Goal: Task Accomplishment & Management: Complete application form

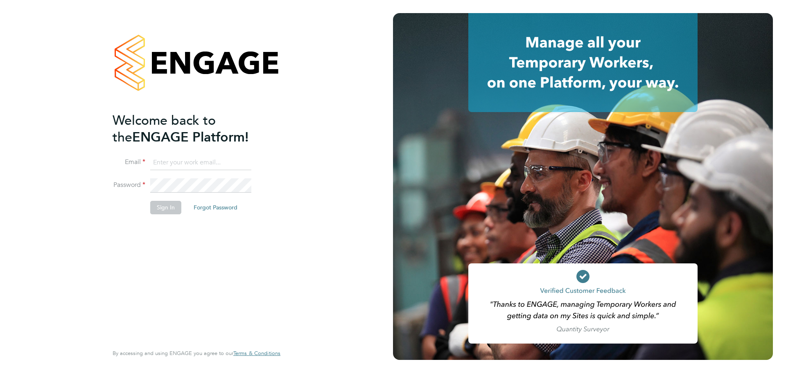
type input "[EMAIL_ADDRESS][DOMAIN_NAME]"
click at [173, 202] on button "Sign In" at bounding box center [165, 207] width 31 height 13
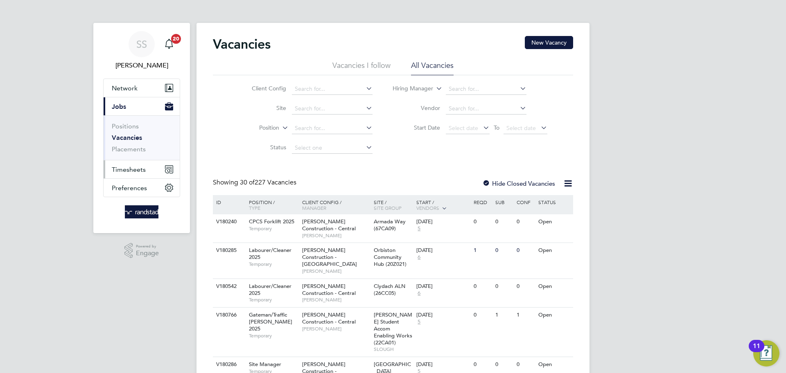
click at [145, 165] on button "Timesheets" at bounding box center [142, 169] width 76 height 18
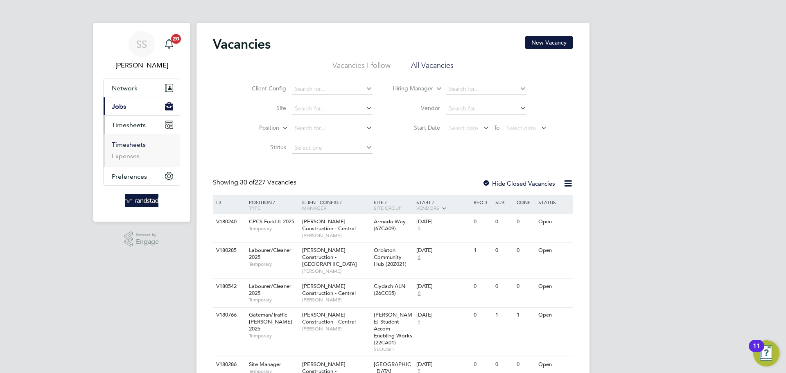
click at [140, 142] on link "Timesheets" at bounding box center [129, 145] width 34 height 8
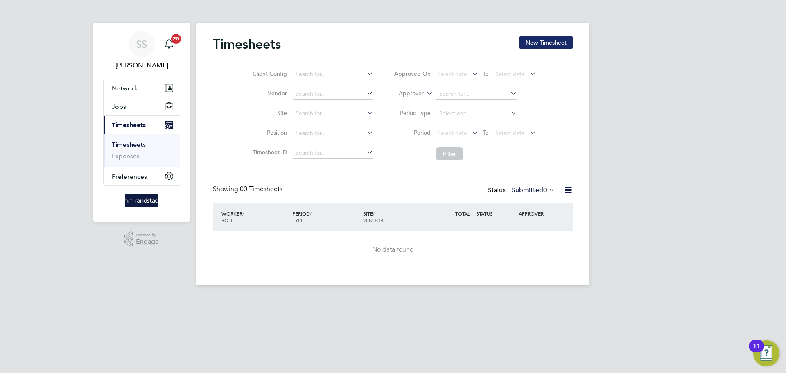
click at [537, 44] on button "New Timesheet" at bounding box center [546, 42] width 54 height 13
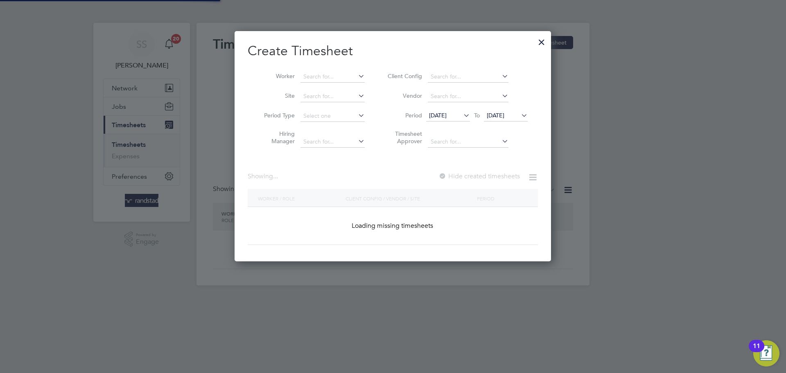
scroll to position [231, 317]
click at [347, 75] on input at bounding box center [333, 76] width 64 height 11
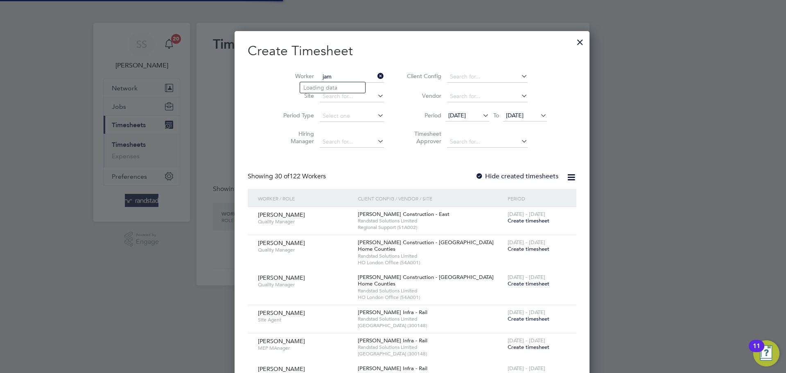
scroll to position [1790, 317]
click at [340, 85] on li "James Ajay i" at bounding box center [334, 87] width 69 height 11
type input "James Ajayi"
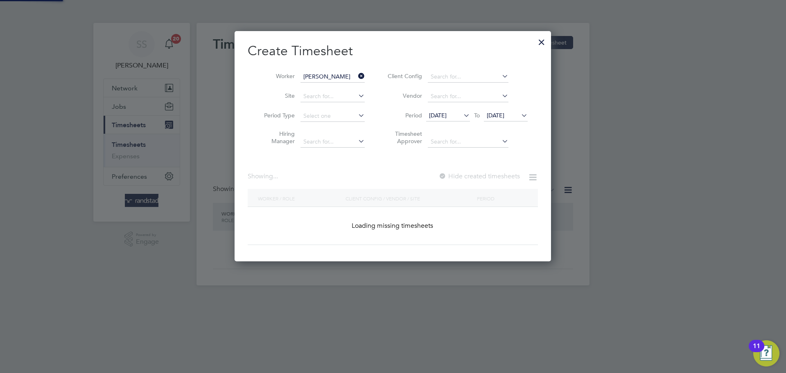
scroll to position [231, 317]
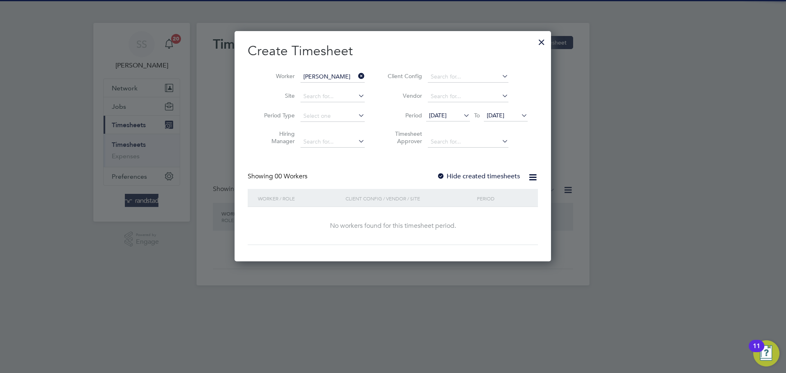
click at [490, 173] on label "Hide created timesheets" at bounding box center [478, 176] width 83 height 8
click at [515, 120] on span "25 Sep 2025" at bounding box center [506, 116] width 44 height 11
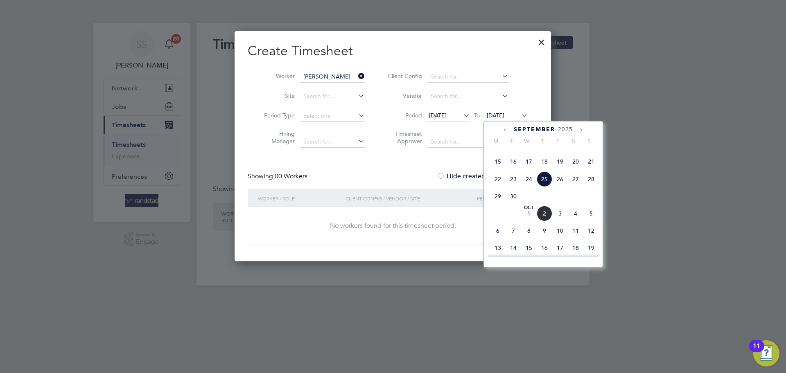
click at [537, 221] on span "2" at bounding box center [545, 214] width 16 height 16
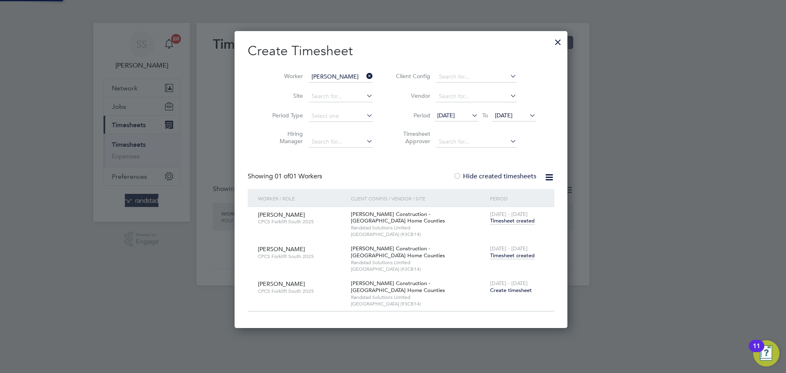
scroll to position [298, 317]
click at [512, 252] on span "Timesheet created" at bounding box center [512, 255] width 45 height 7
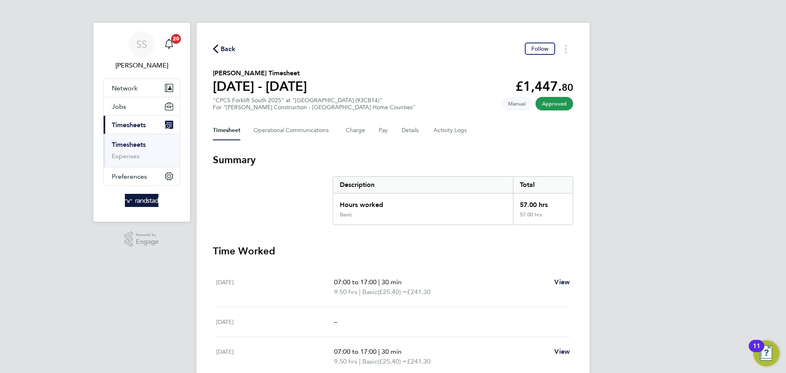
click at [490, 150] on div "Back Follow James Ajayi's Timesheet 20 - 26 Sept 2025 £1,447. 80 "CPCS Forklift…" at bounding box center [393, 289] width 393 height 533
click at [368, 60] on div "Back Follow James Ajayi's Timesheet 20 - 26 Sept 2025 £1,447. 80 "CPCS Forklift…" at bounding box center [393, 289] width 393 height 533
click at [228, 48] on span "Back" at bounding box center [228, 49] width 15 height 10
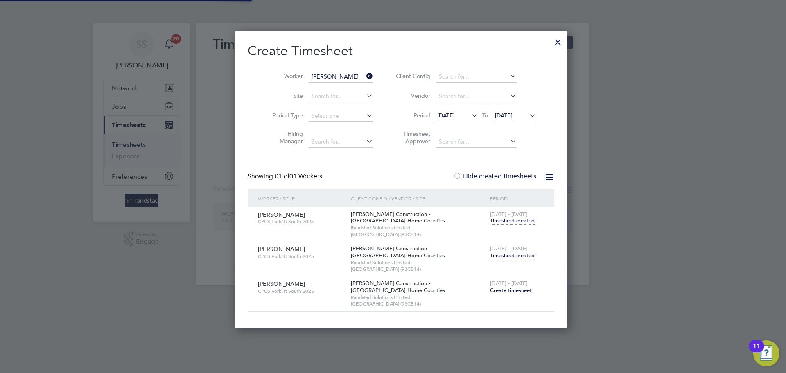
scroll to position [298, 317]
click at [333, 78] on input "James Ajayi" at bounding box center [341, 76] width 64 height 11
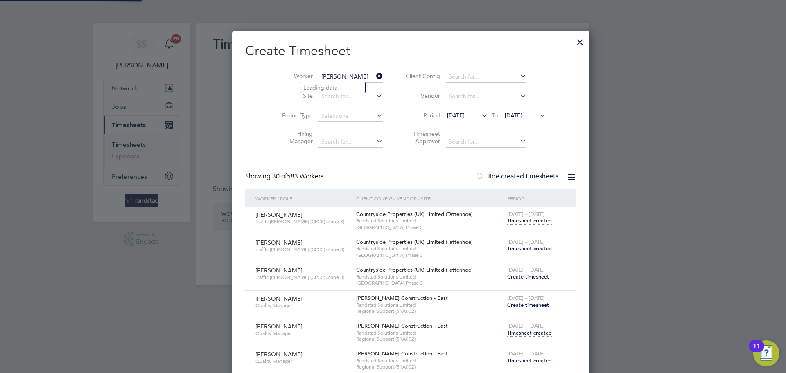
scroll to position [2667, 322]
type input "james ajayi"
click at [342, 81] on input "james ajayi" at bounding box center [351, 76] width 64 height 11
click at [343, 89] on li "James Ajayi" at bounding box center [351, 87] width 103 height 11
type input "James Ajayi"
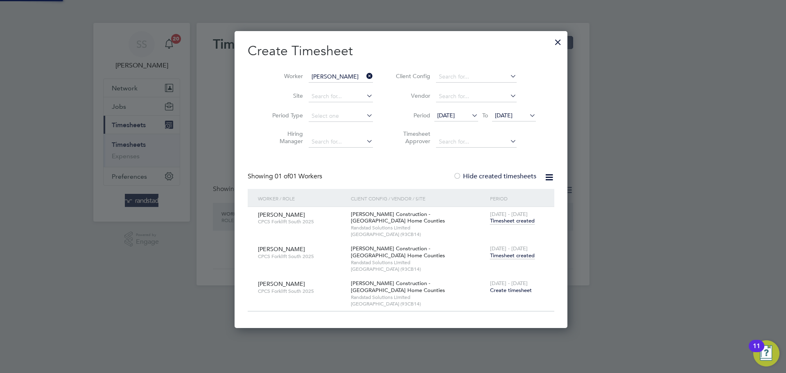
scroll to position [298, 317]
click at [504, 217] on span "13 - 19 Sep 2025" at bounding box center [509, 214] width 38 height 7
click at [506, 224] on span "Timesheet created" at bounding box center [512, 220] width 45 height 7
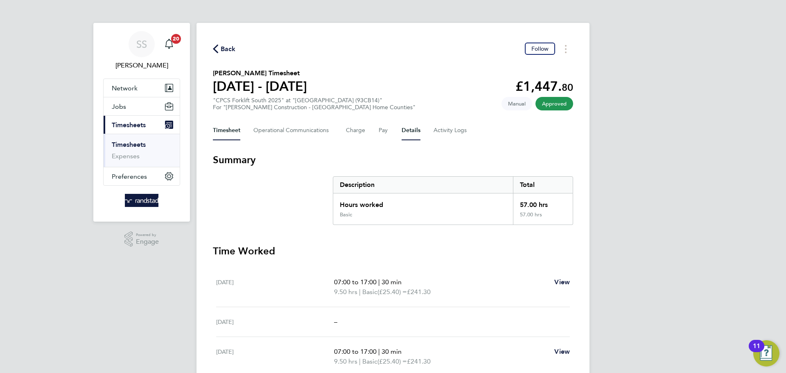
click at [404, 133] on button "Details" at bounding box center [411, 131] width 19 height 20
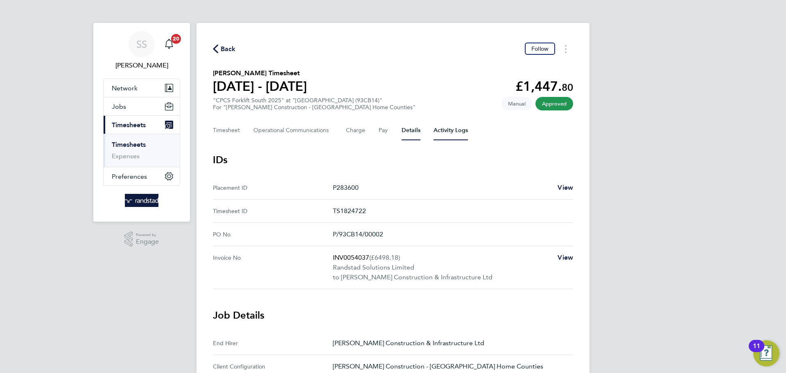
click at [455, 129] on Logs-tab "Activity Logs" at bounding box center [451, 131] width 34 height 20
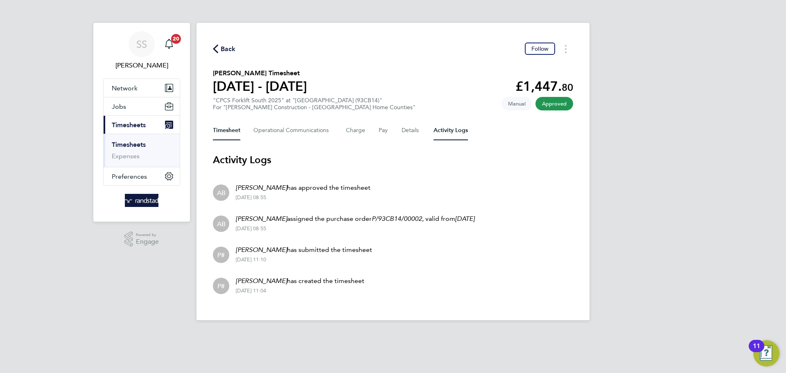
click at [230, 134] on button "Timesheet" at bounding box center [226, 131] width 27 height 20
